Goal: Find contact information: Find contact information

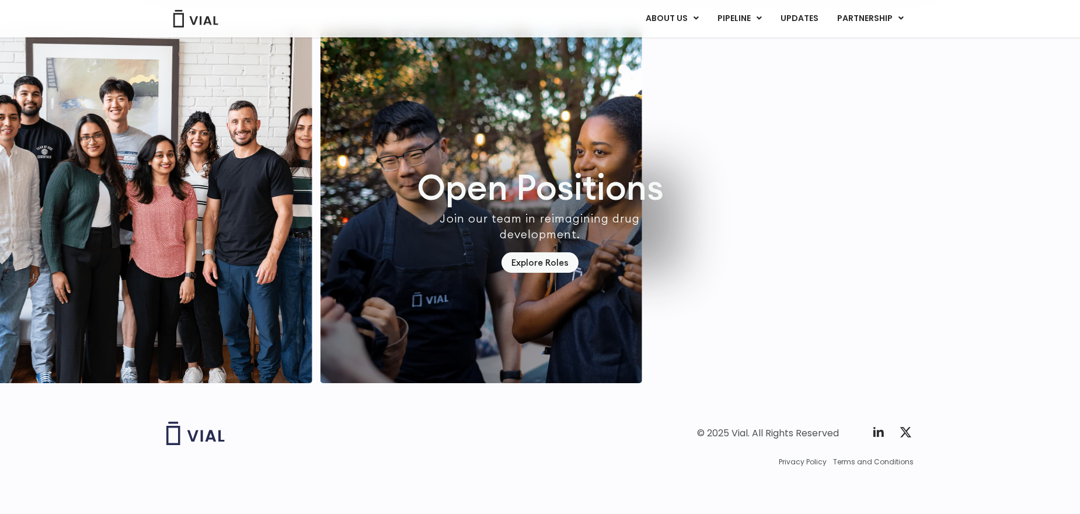
scroll to position [3328, 0]
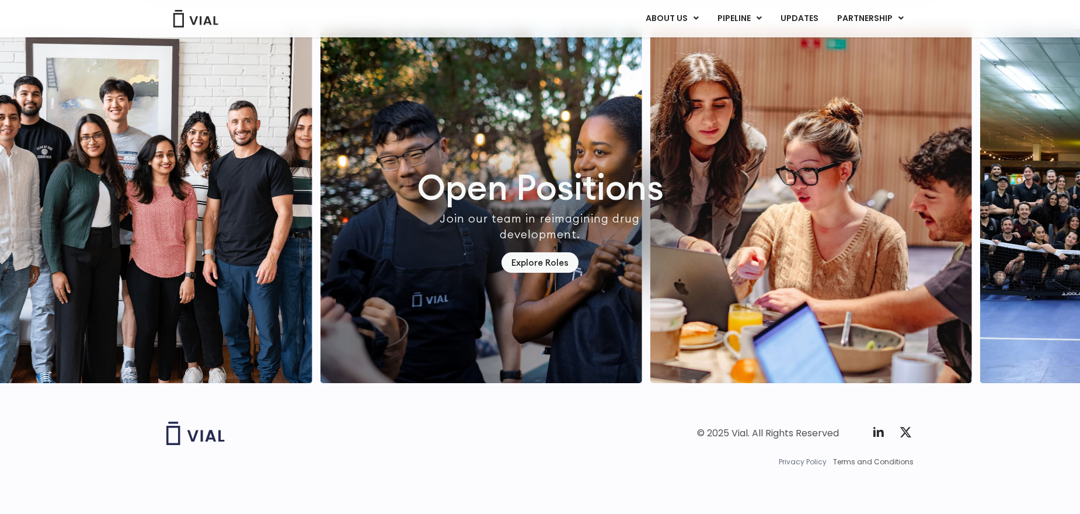
click at [814, 463] on span "Privacy Policy" at bounding box center [803, 461] width 48 height 11
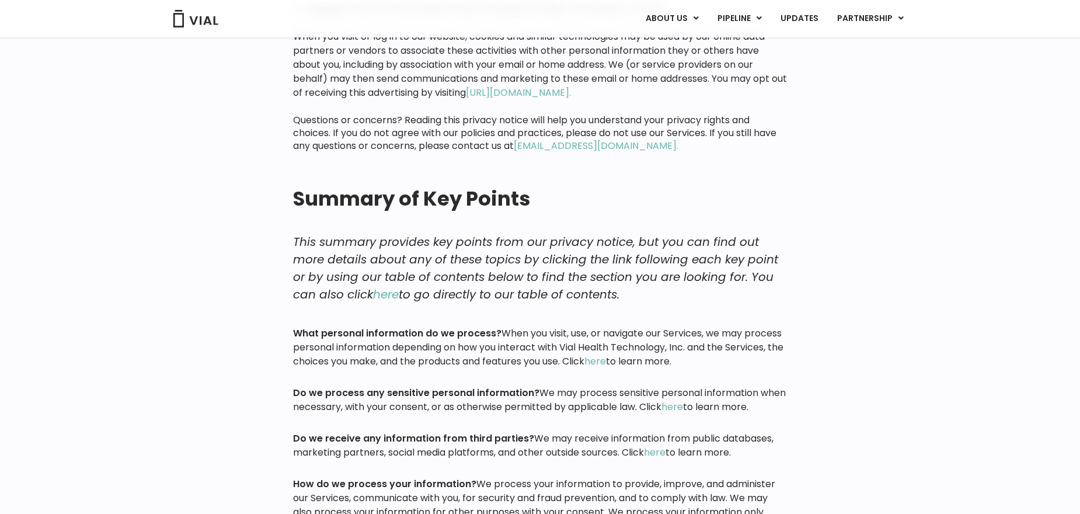
scroll to position [175, 0]
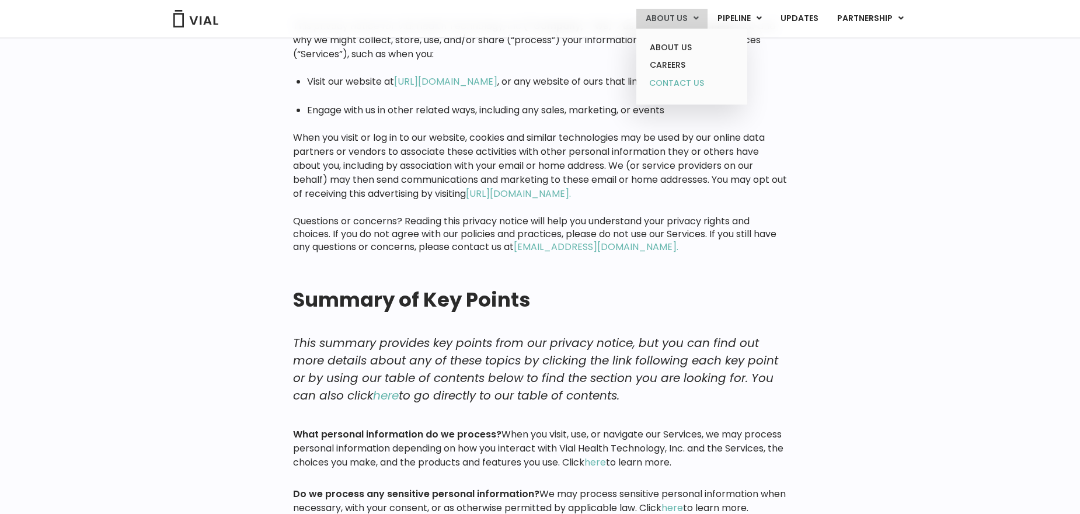
click at [691, 80] on link "CONTACT US" at bounding box center [691, 83] width 102 height 19
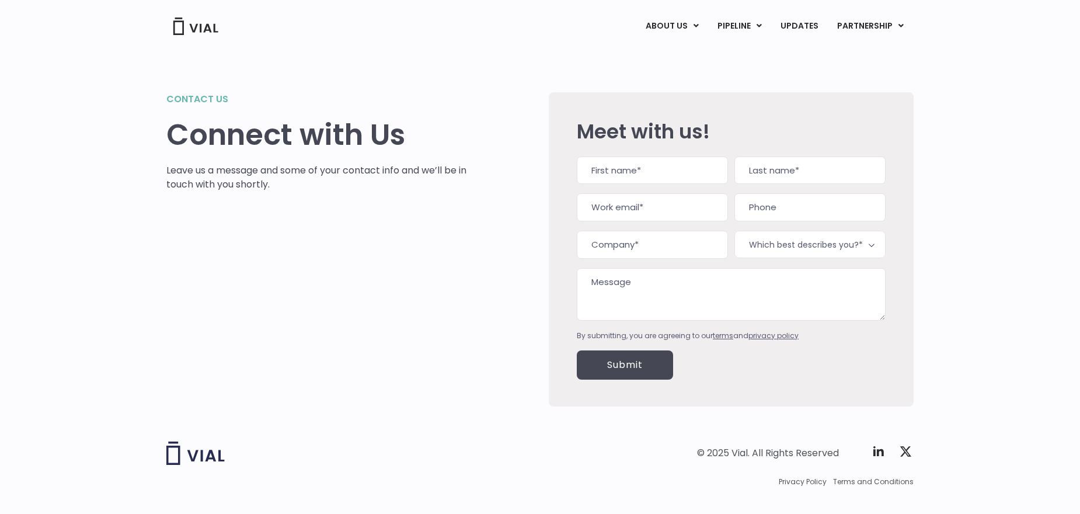
scroll to position [20, 0]
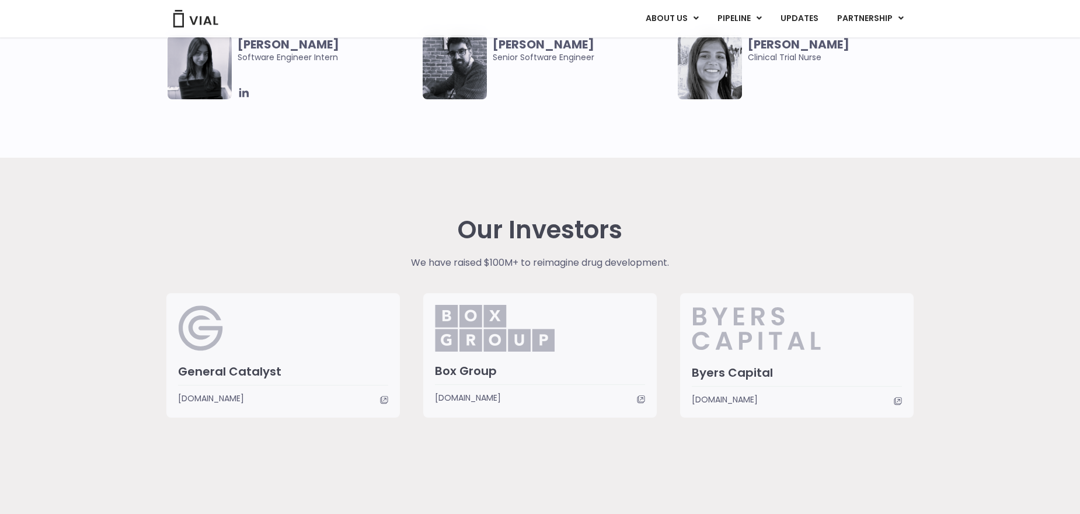
scroll to position [2616, 0]
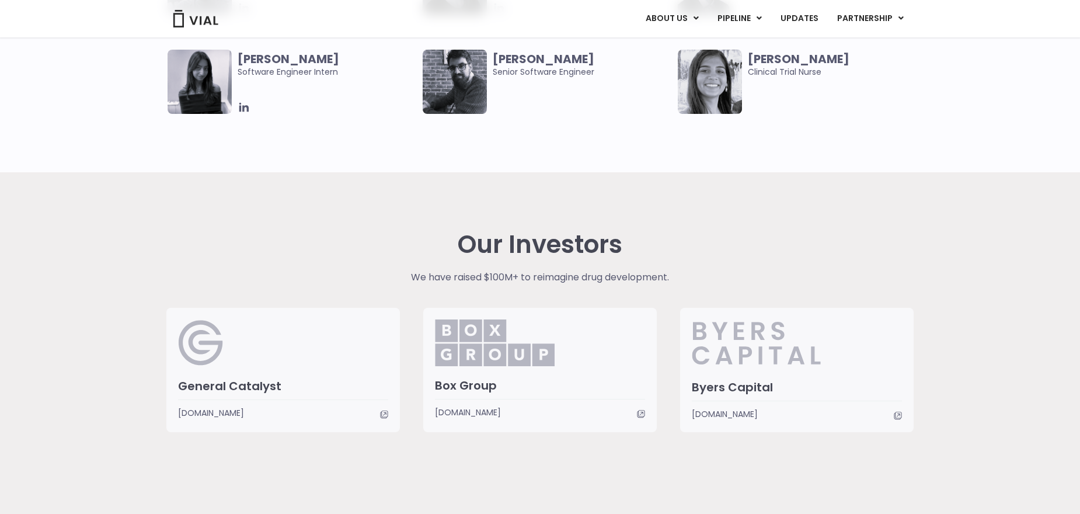
click at [244, 411] on span "[DOMAIN_NAME]" at bounding box center [211, 412] width 66 height 13
click at [497, 413] on span "[DOMAIN_NAME]" at bounding box center [468, 412] width 66 height 13
click at [758, 414] on span "[DOMAIN_NAME]" at bounding box center [725, 413] width 66 height 13
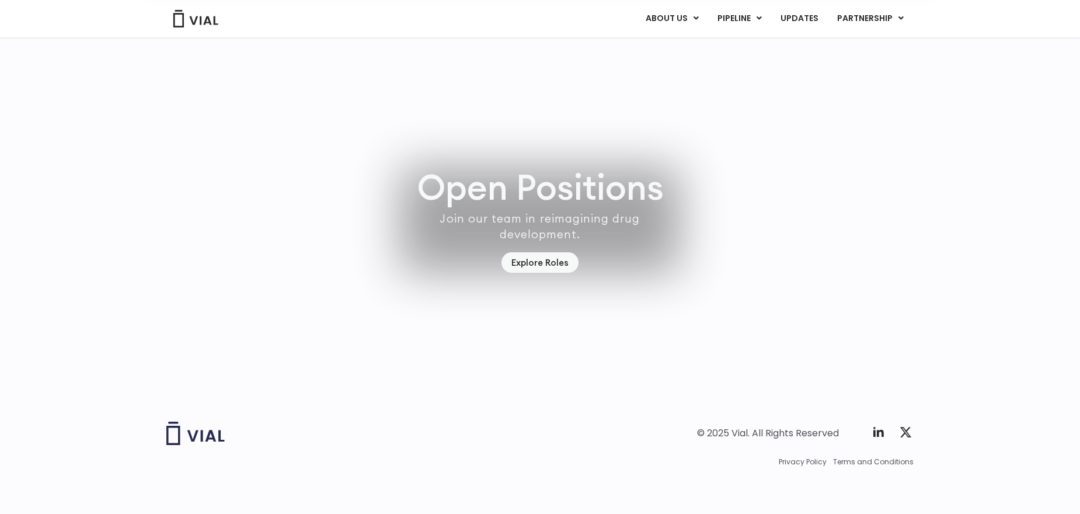
scroll to position [3328, 0]
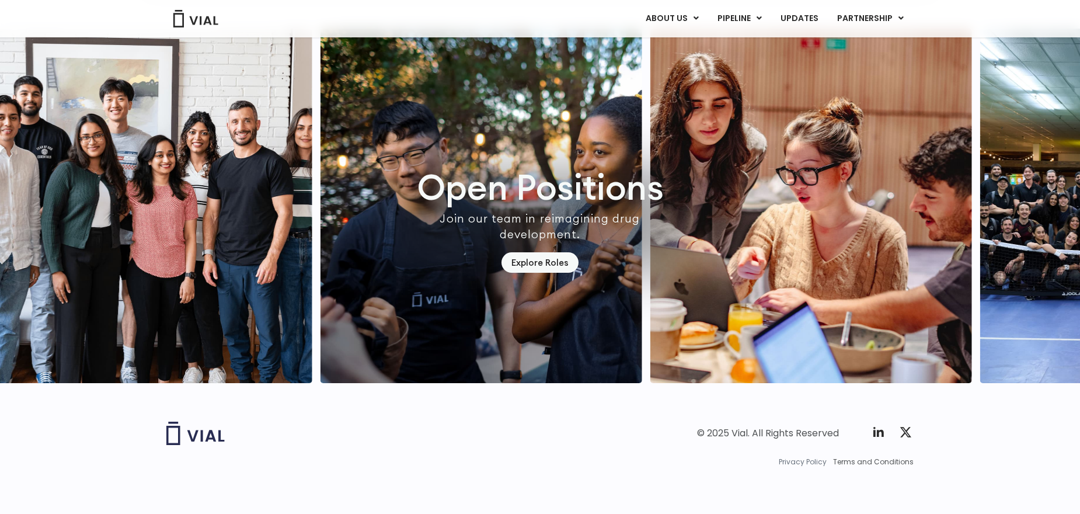
click at [817, 461] on span "Privacy Policy" at bounding box center [803, 461] width 48 height 11
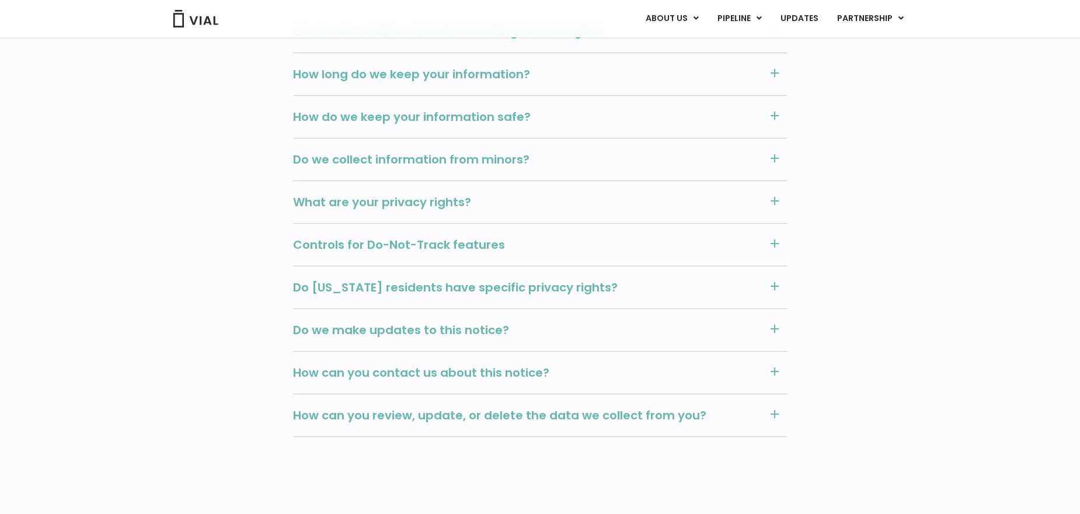
scroll to position [1332, 0]
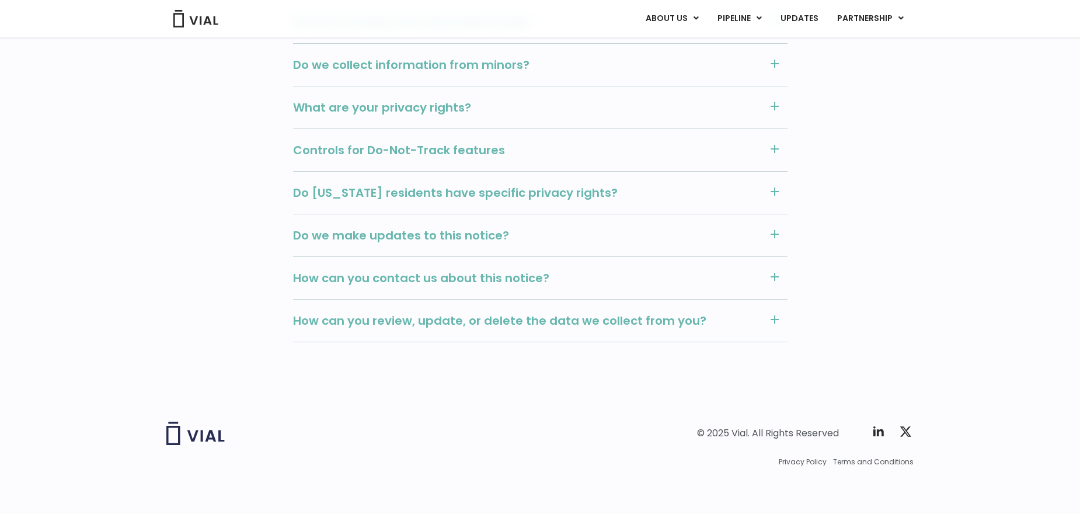
click at [713, 318] on span "How can you review, update, or delete the data we collect from you?" at bounding box center [527, 320] width 469 height 15
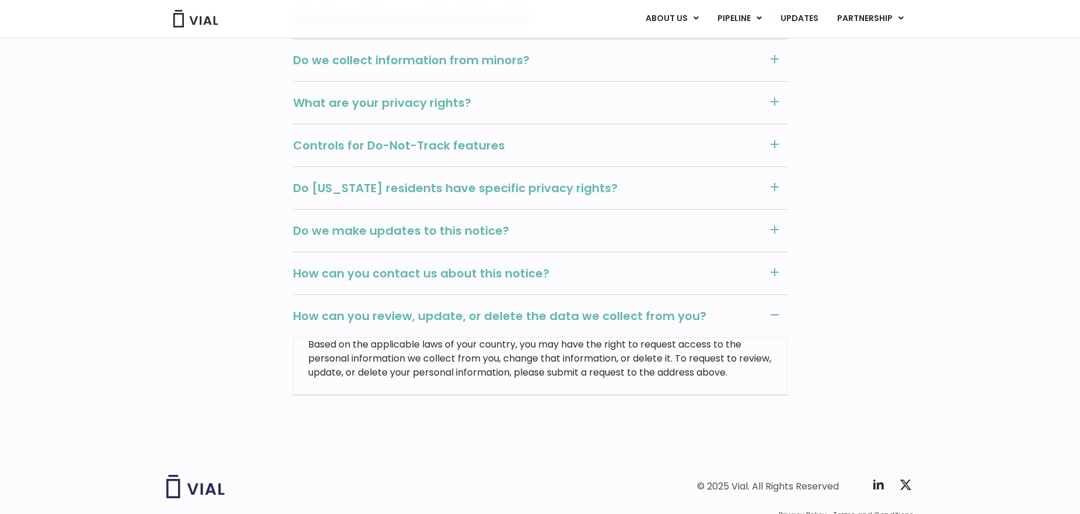
click at [661, 269] on span "How can you contact us about this notice?" at bounding box center [527, 273] width 469 height 15
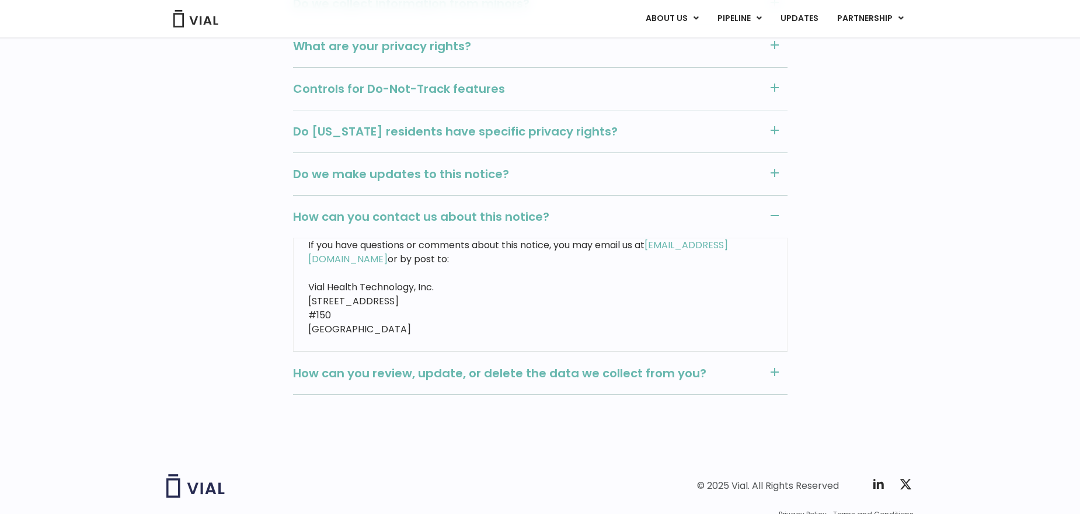
scroll to position [1434, 0]
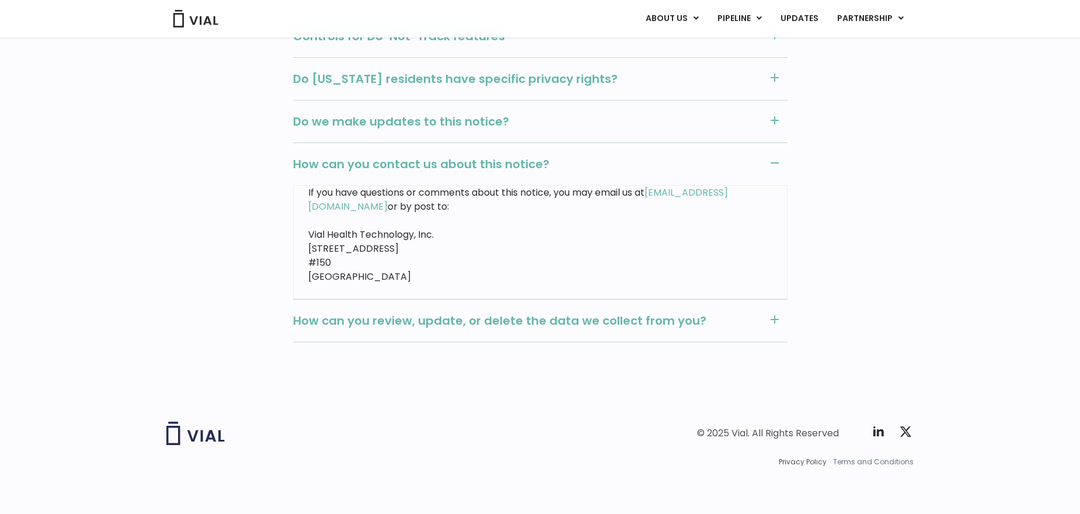
click at [859, 462] on span "Terms and Conditions" at bounding box center [873, 461] width 81 height 11
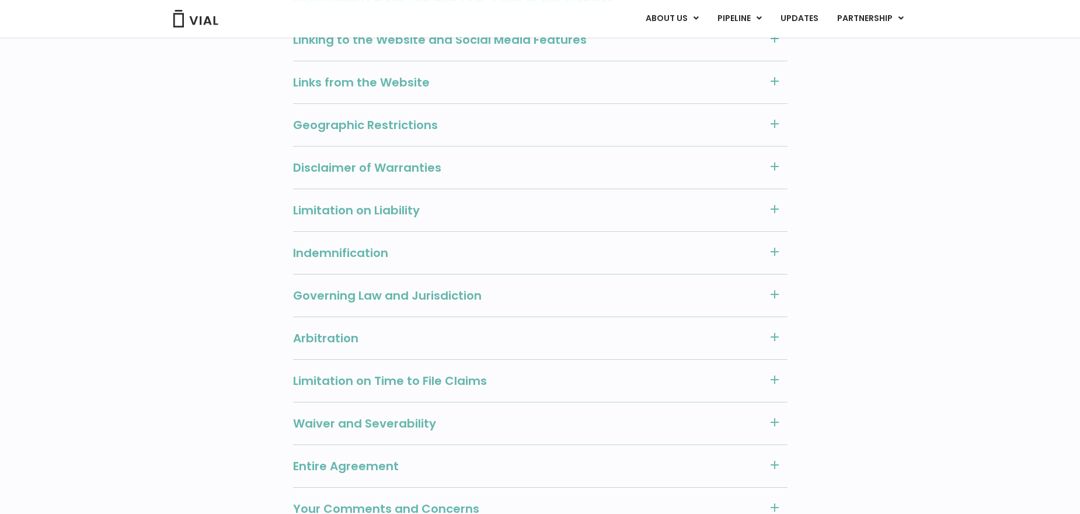
scroll to position [1225, 0]
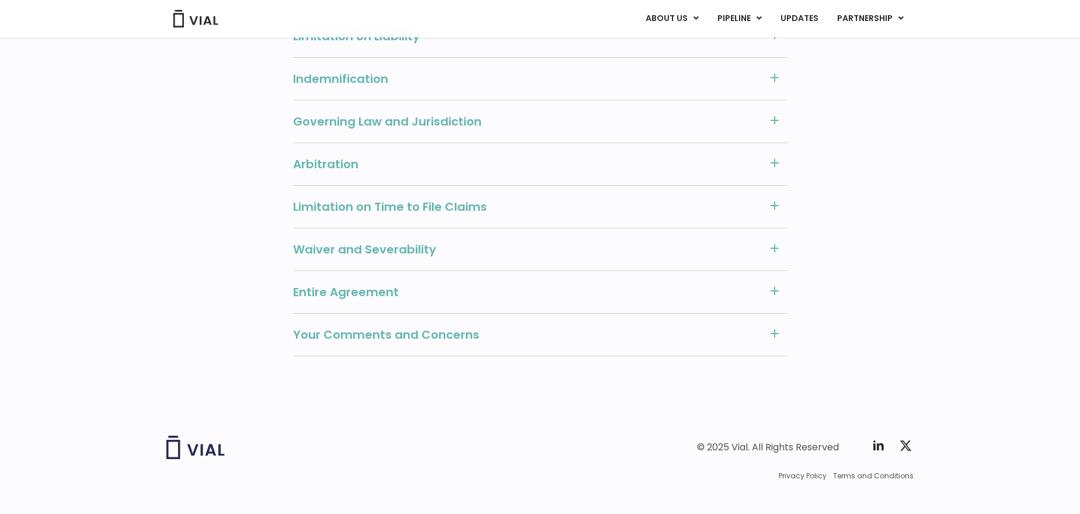
click at [494, 327] on span "Your Comments and Concerns" at bounding box center [527, 334] width 469 height 15
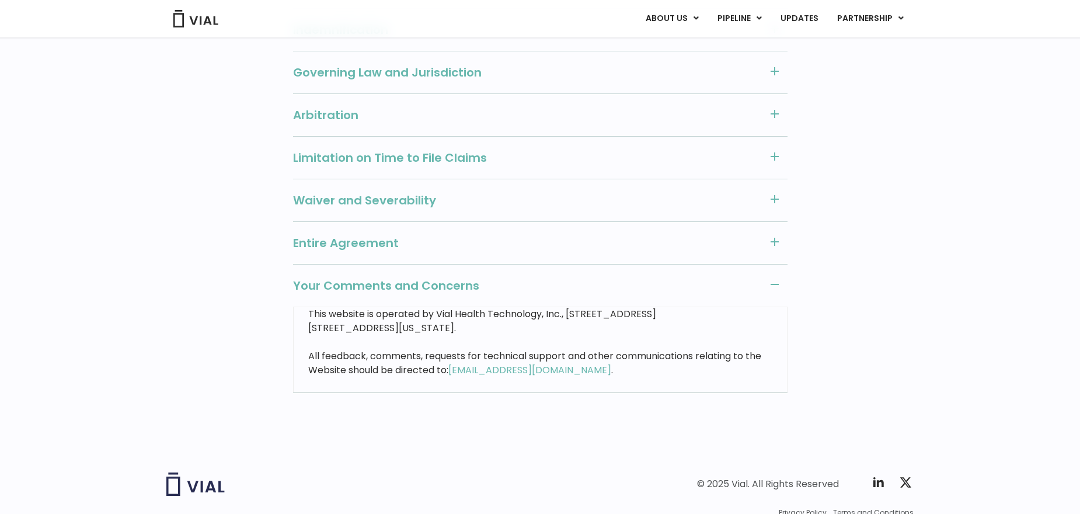
scroll to position [1298, 0]
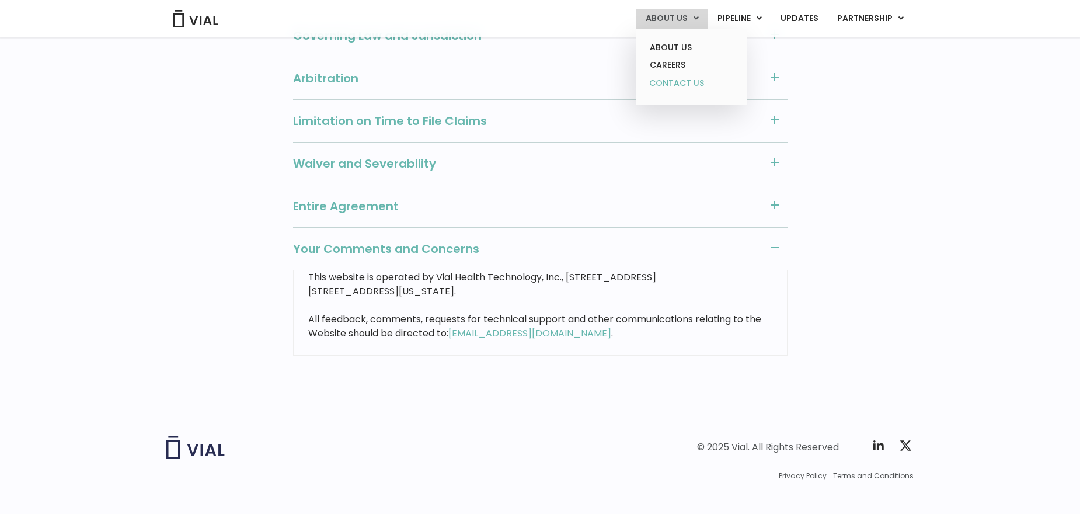
click at [698, 81] on link "CONTACT US" at bounding box center [691, 83] width 102 height 19
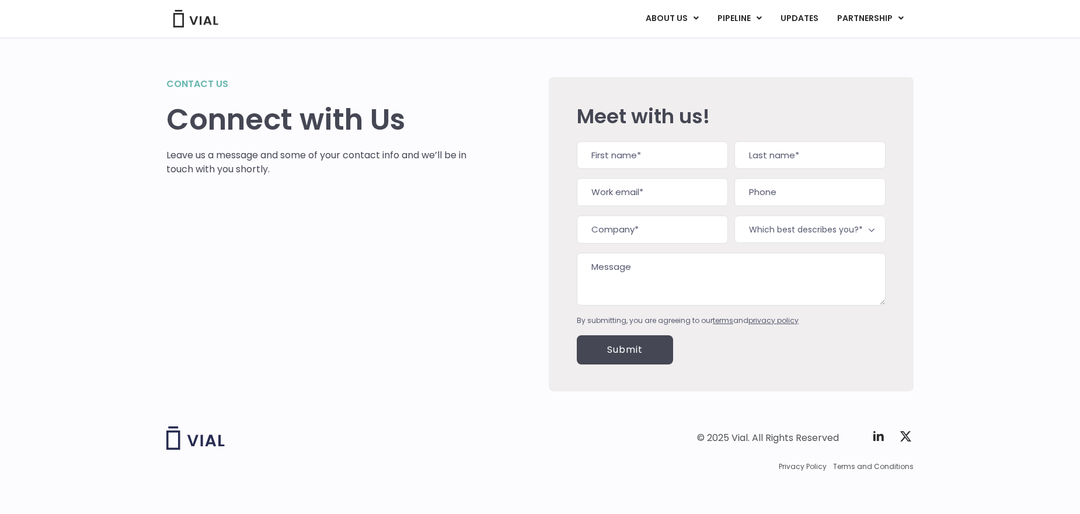
scroll to position [20, 0]
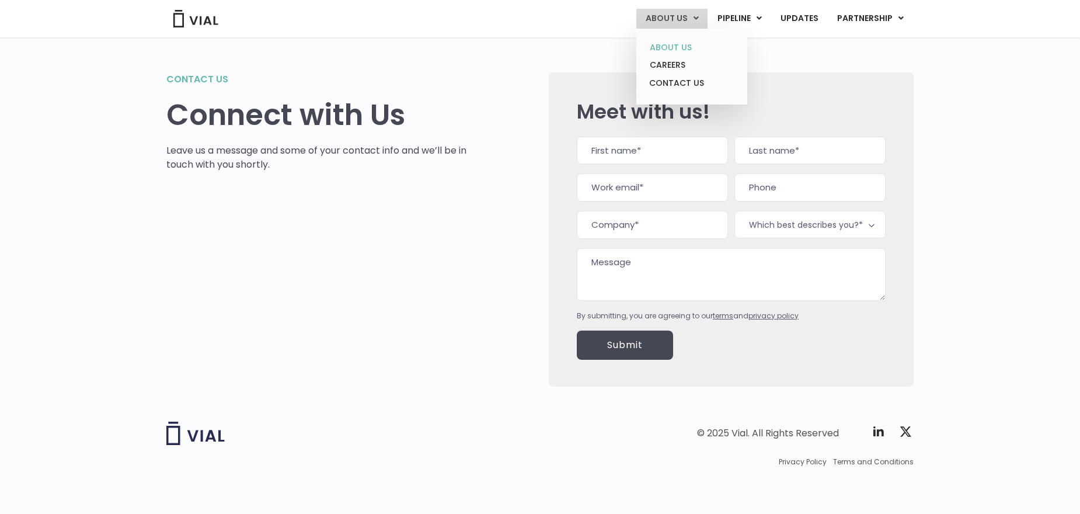
click at [685, 43] on link "ABOUT US" at bounding box center [691, 48] width 102 height 18
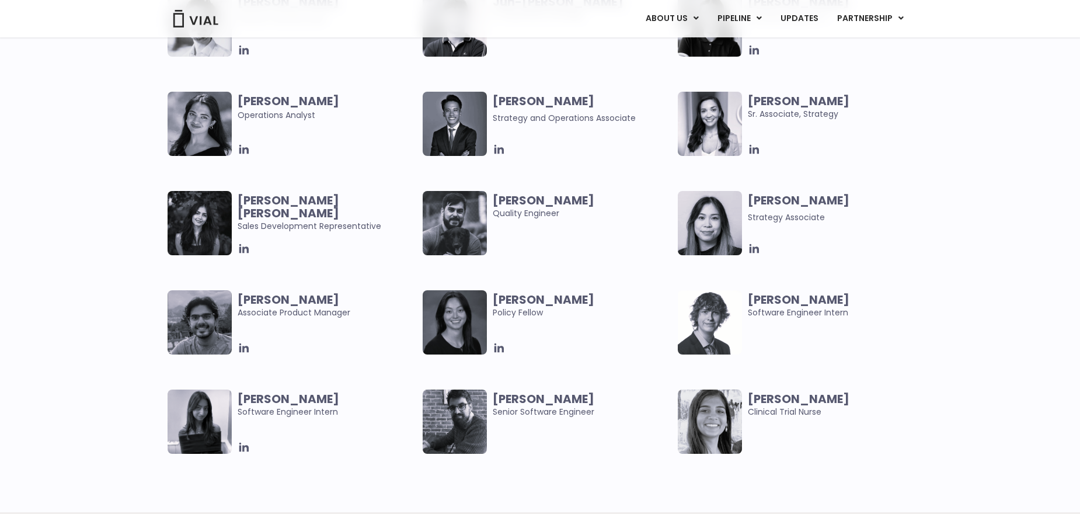
scroll to position [2335, 0]
